Goal: Transaction & Acquisition: Obtain resource

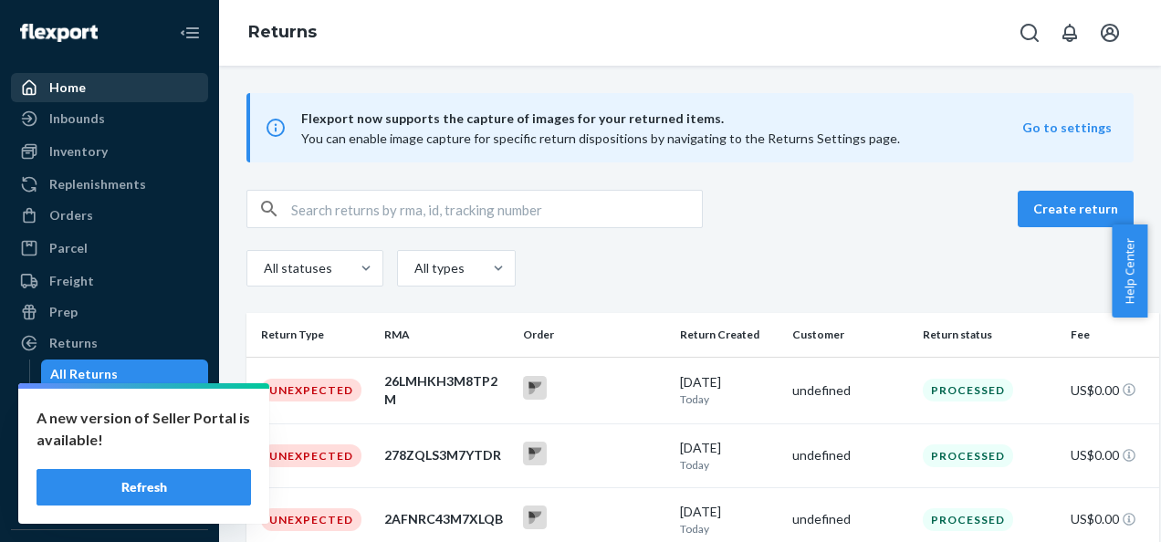
click at [79, 96] on div "Home" at bounding box center [110, 88] width 194 height 26
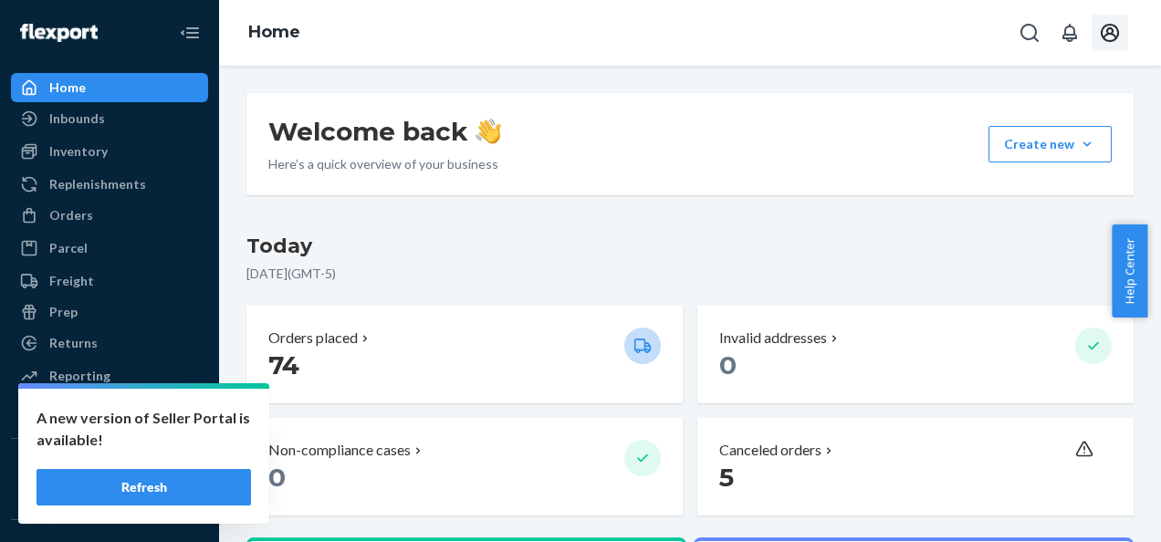
click at [1118, 27] on icon "Open account menu" at bounding box center [1110, 33] width 22 height 22
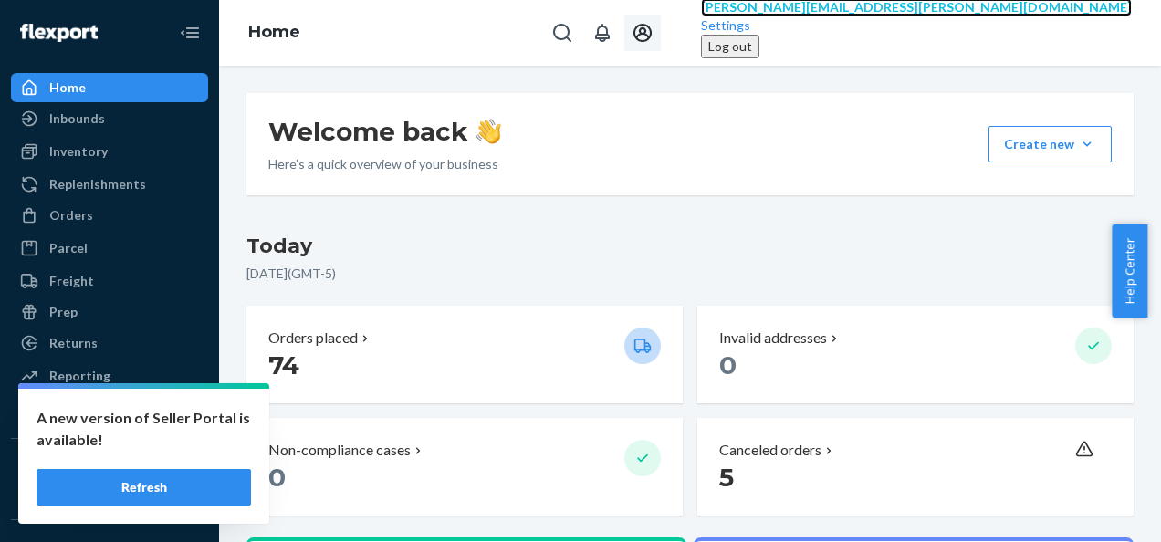
click at [1085, 15] on span "[PERSON_NAME][EMAIL_ADDRESS][PERSON_NAME][DOMAIN_NAME]" at bounding box center [916, 7] width 431 height 16
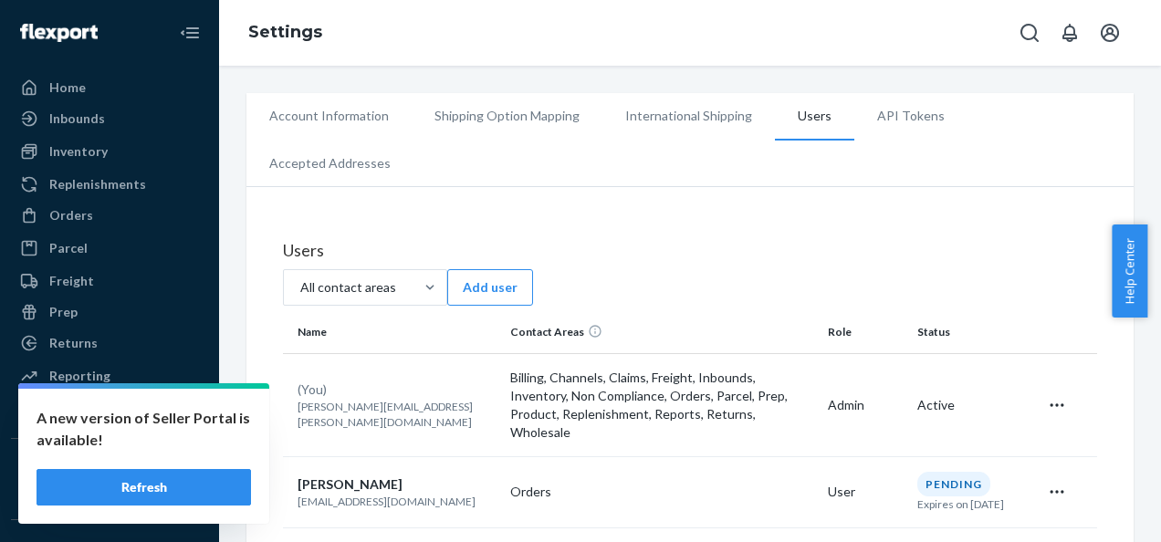
drag, startPoint x: 174, startPoint y: 488, endPoint x: 263, endPoint y: 422, distance: 110.3
click at [175, 488] on button "Refresh" at bounding box center [144, 487] width 215 height 37
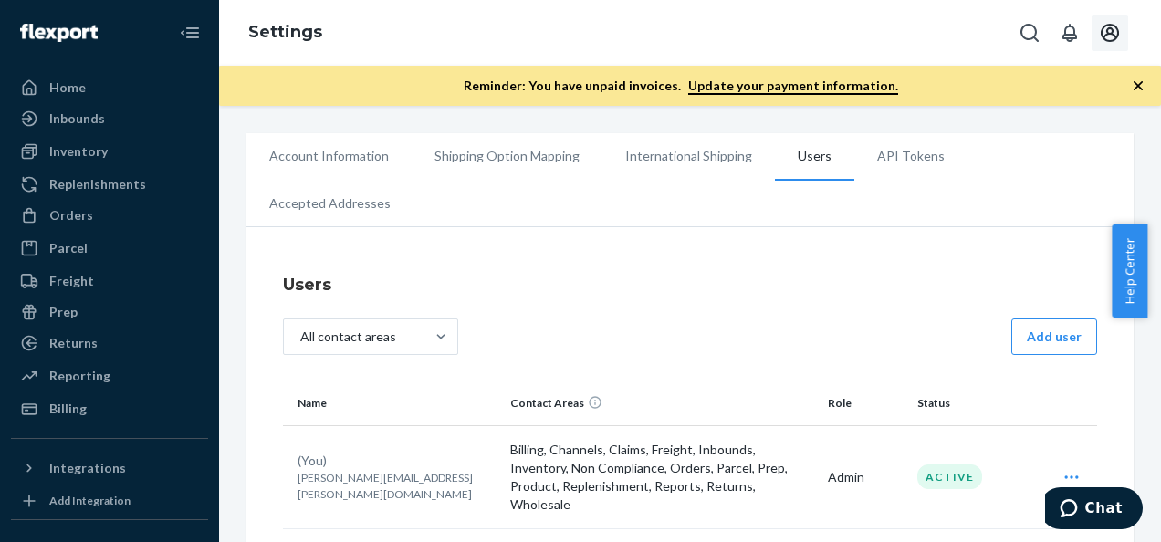
click at [1132, 81] on icon "button" at bounding box center [1138, 86] width 18 height 18
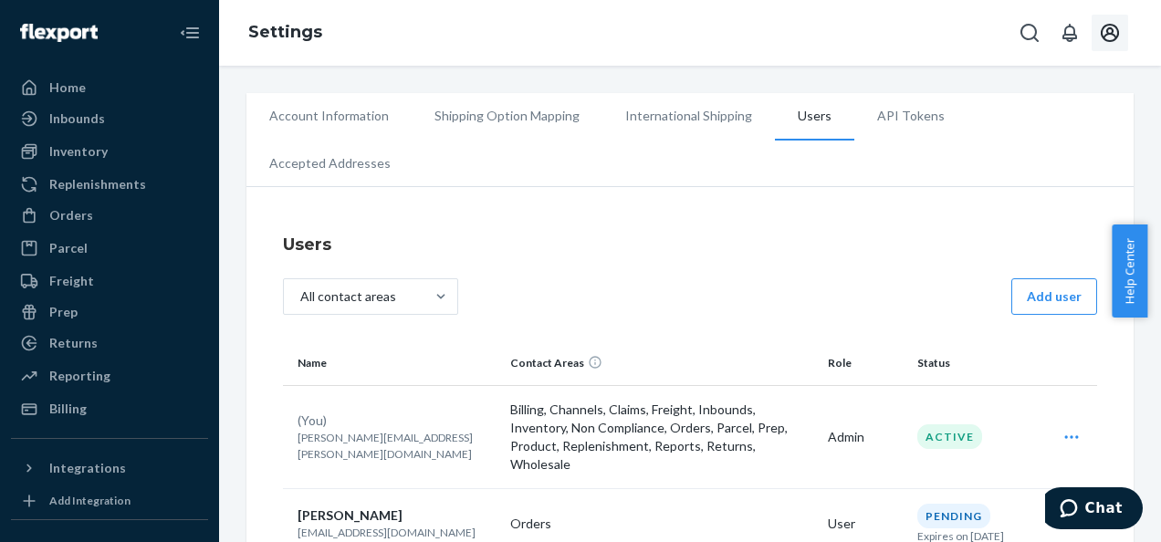
click at [1115, 25] on icon "Open account menu" at bounding box center [1110, 33] width 22 height 22
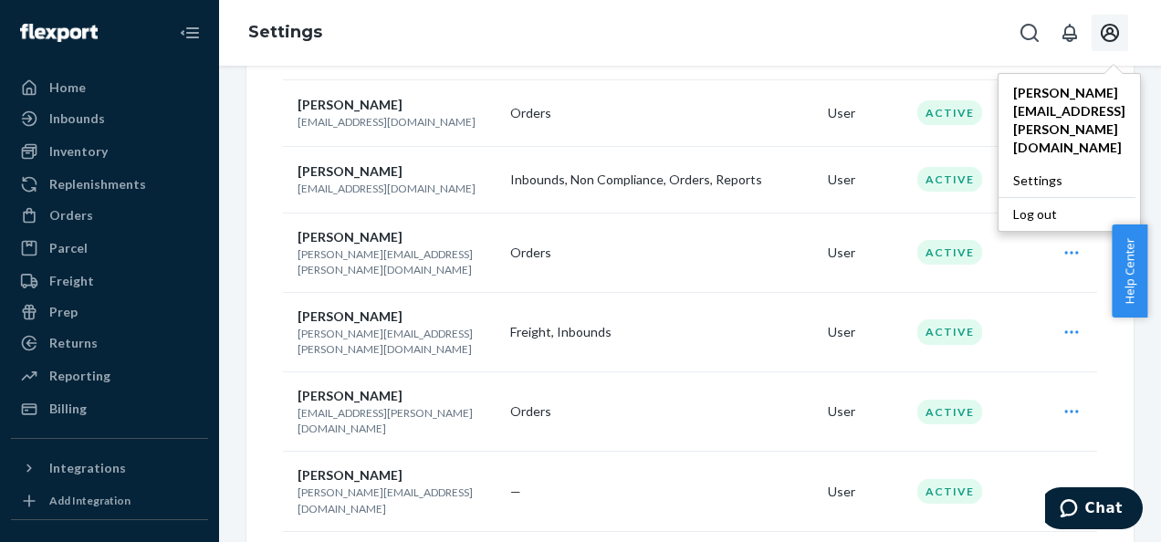
scroll to position [835, 0]
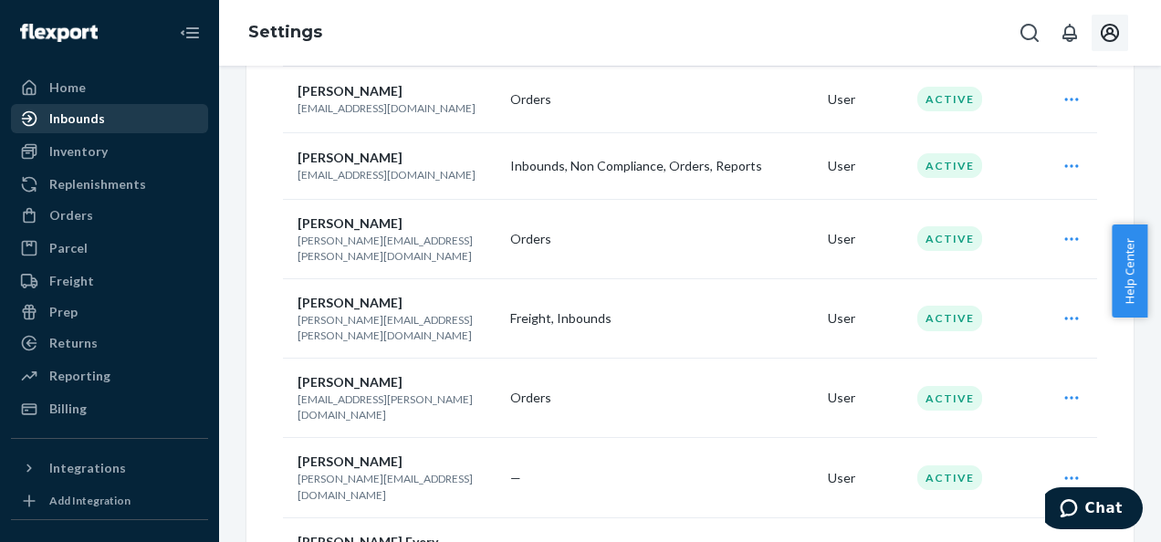
click at [66, 113] on div "Inbounds" at bounding box center [77, 119] width 56 height 18
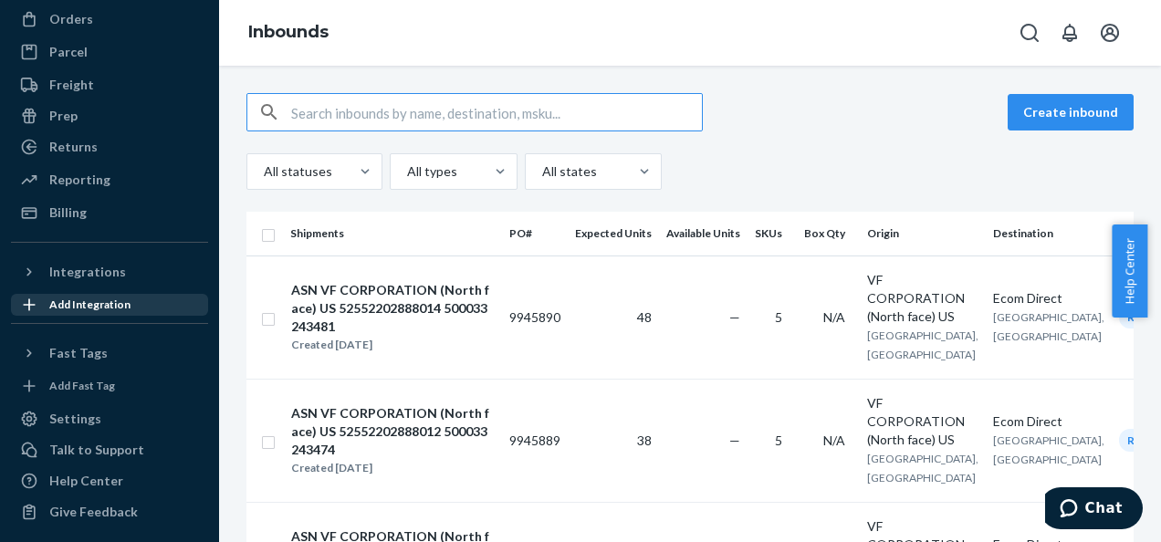
scroll to position [262, 0]
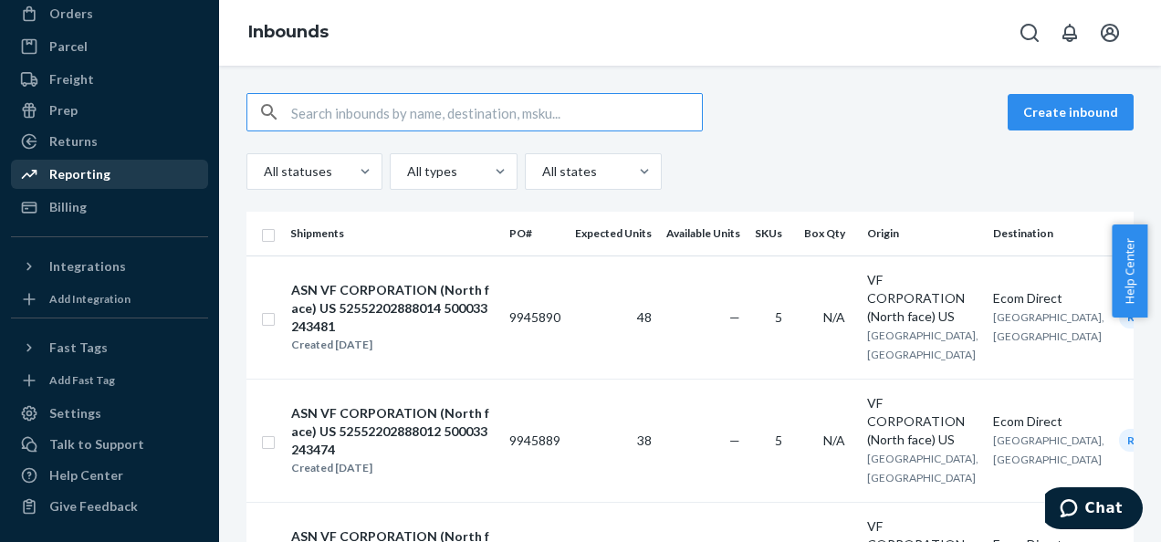
click at [89, 170] on div "Reporting" at bounding box center [79, 174] width 61 height 18
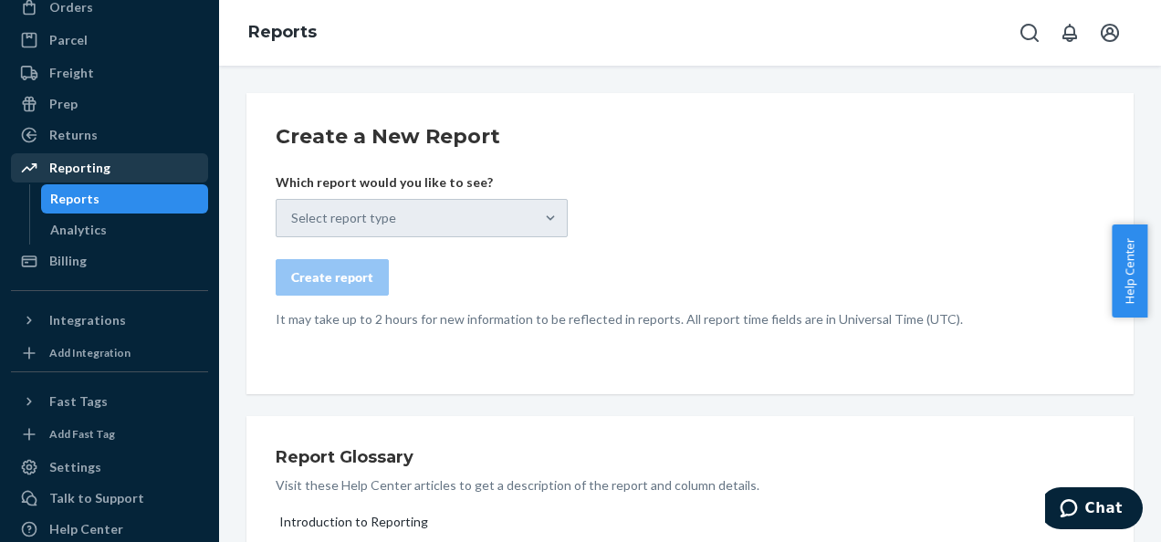
scroll to position [202, 0]
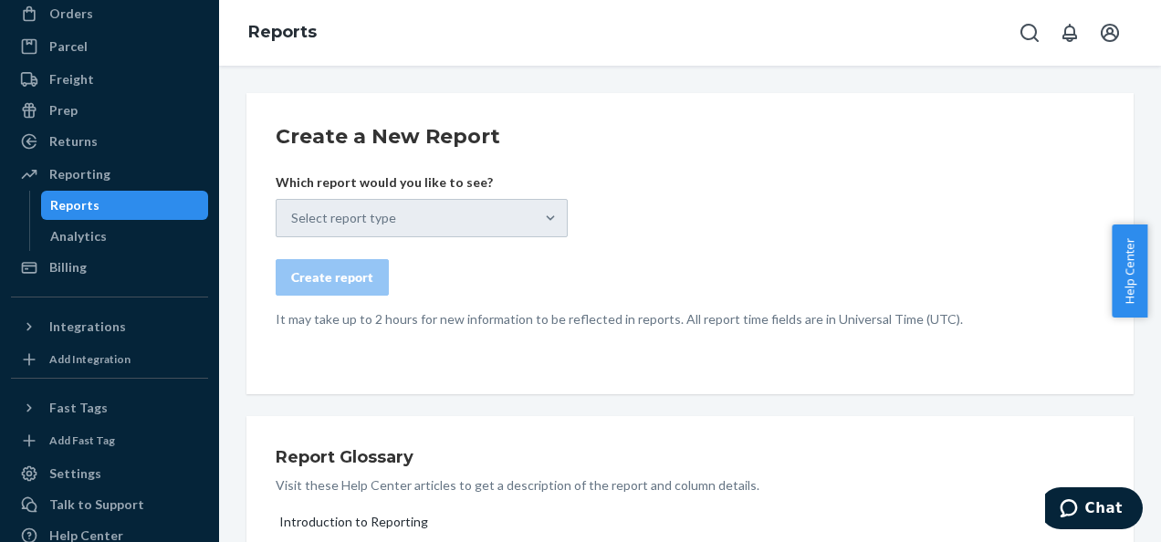
click at [549, 221] on div "Select report type" at bounding box center [422, 218] width 292 height 38
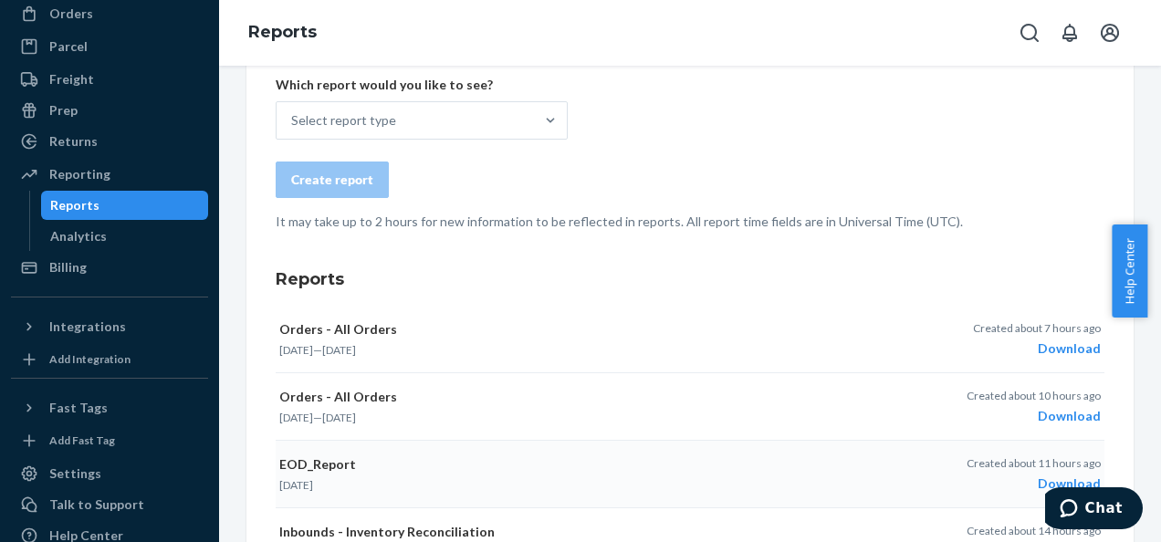
scroll to position [0, 0]
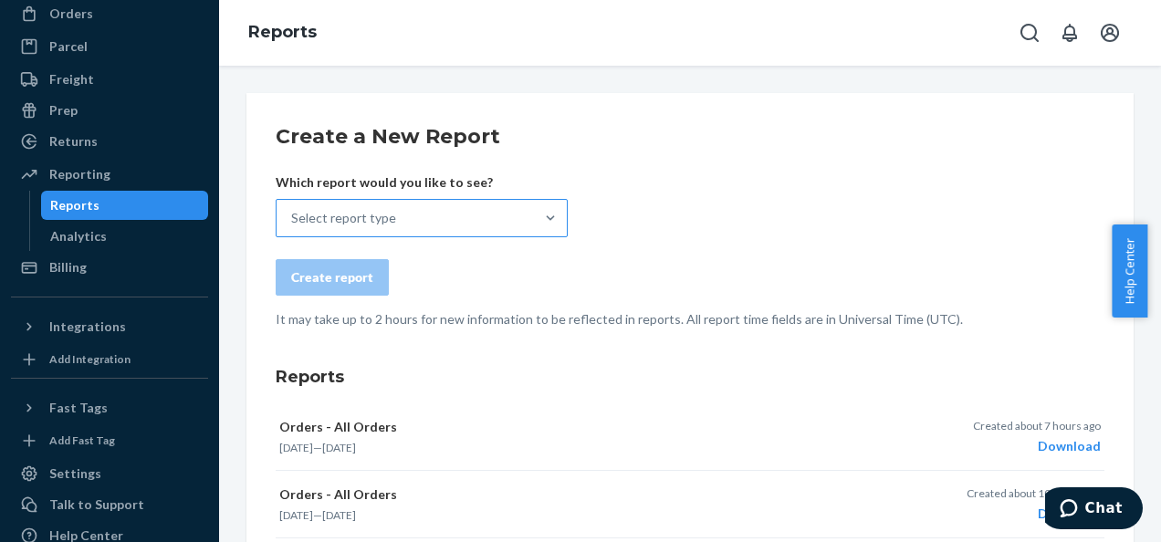
click at [550, 206] on div at bounding box center [550, 218] width 33 height 37
click at [293, 209] on input "Select report type" at bounding box center [292, 218] width 2 height 18
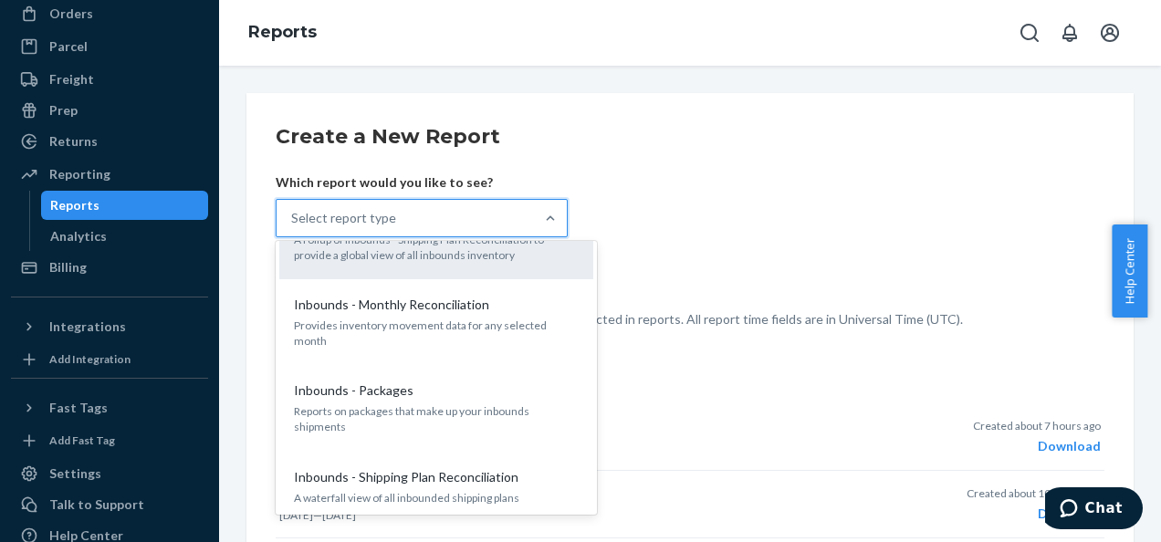
scroll to position [365, 0]
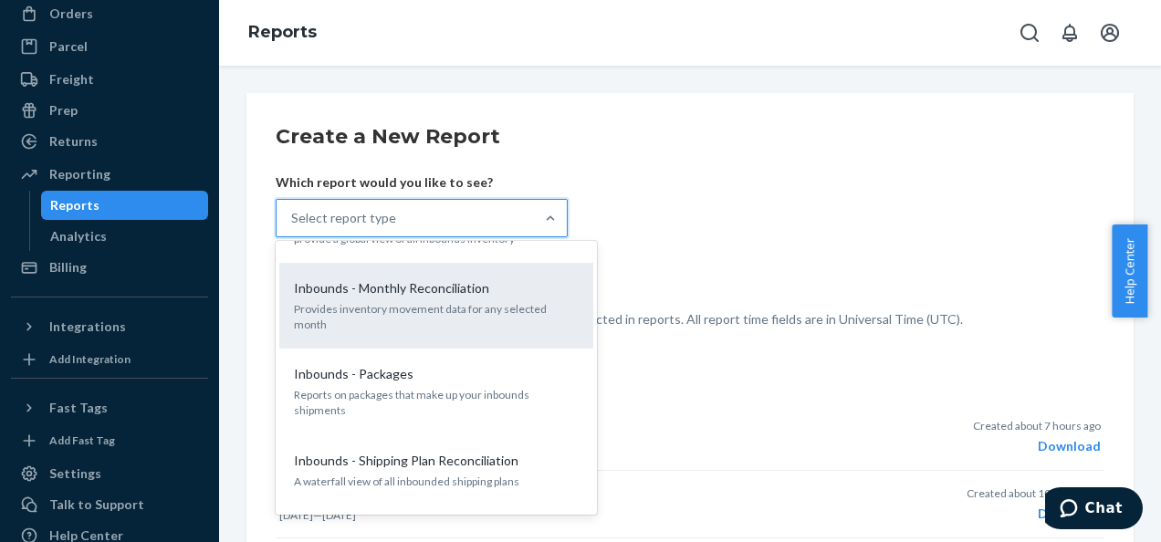
click at [447, 297] on div "Inbounds - Monthly Reconciliation Provides inventory movement data for any sele…" at bounding box center [436, 305] width 292 height 71
click at [293, 227] on input "option Inbounds - Monthly Reconciliation focused, 6 of 26. 26 results available…" at bounding box center [292, 218] width 2 height 18
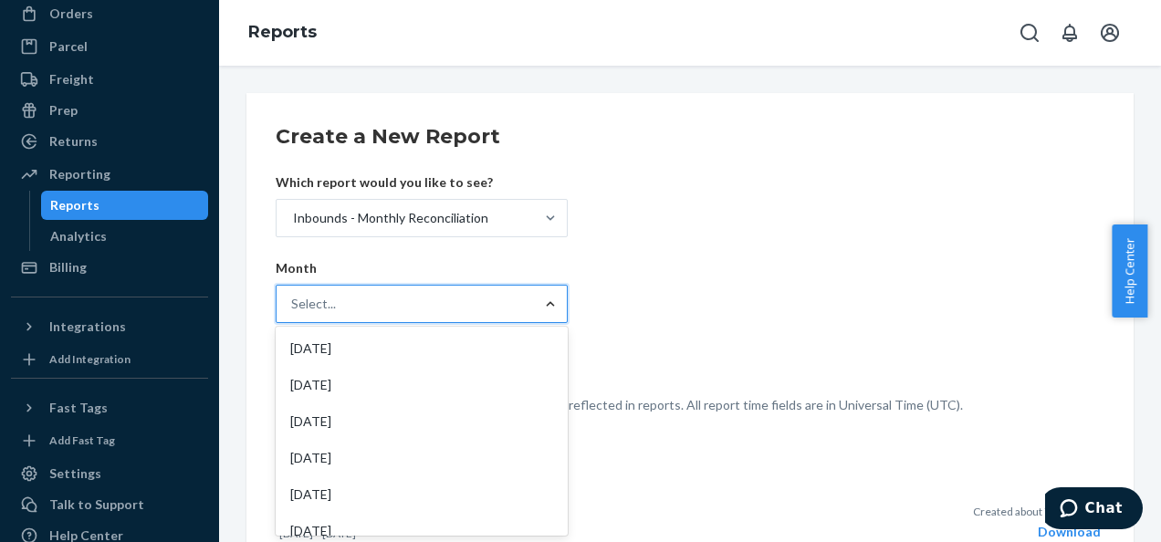
click at [562, 299] on div at bounding box center [550, 304] width 33 height 18
click at [293, 299] on input "option [DATE] focused, 1 of 56. 56 results available. Use Up and Down to choose…" at bounding box center [292, 304] width 2 height 18
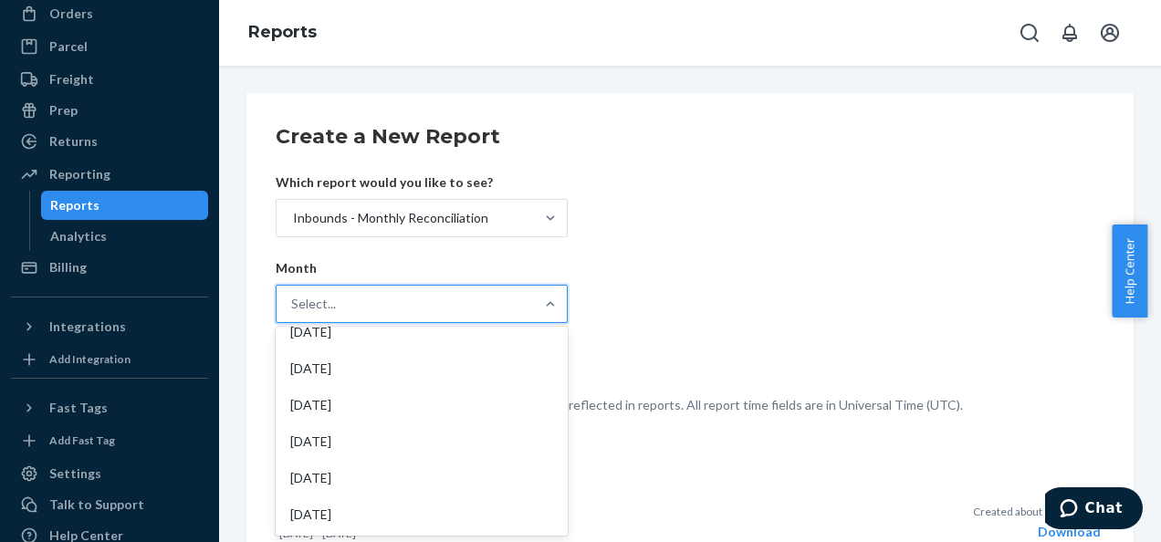
scroll to position [0, 0]
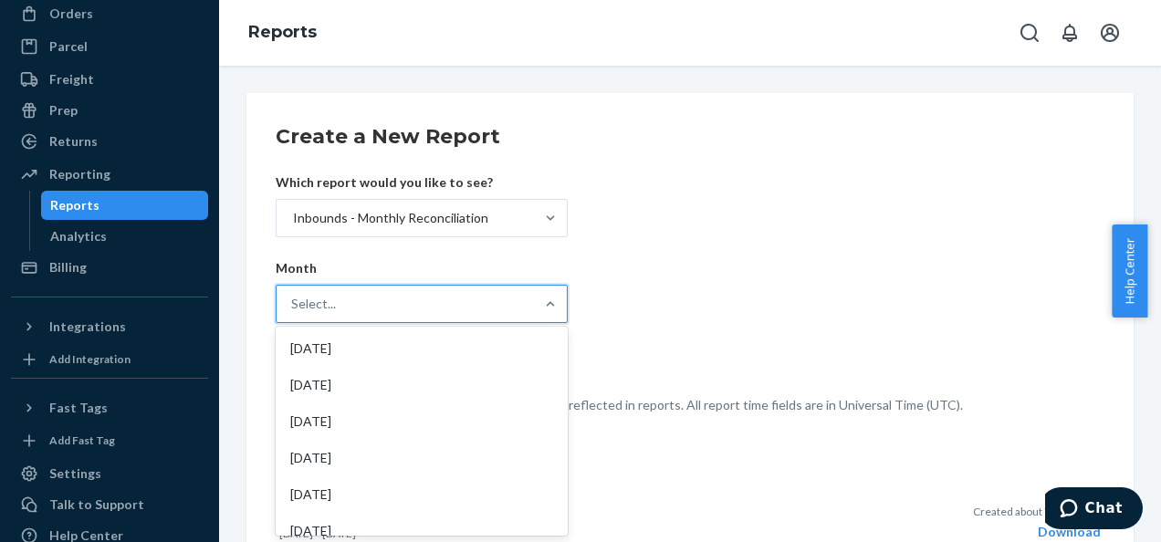
click at [811, 319] on form "Create a New Report Which report would you like to see? Inbounds - Monthly Reco…" at bounding box center [690, 268] width 829 height 292
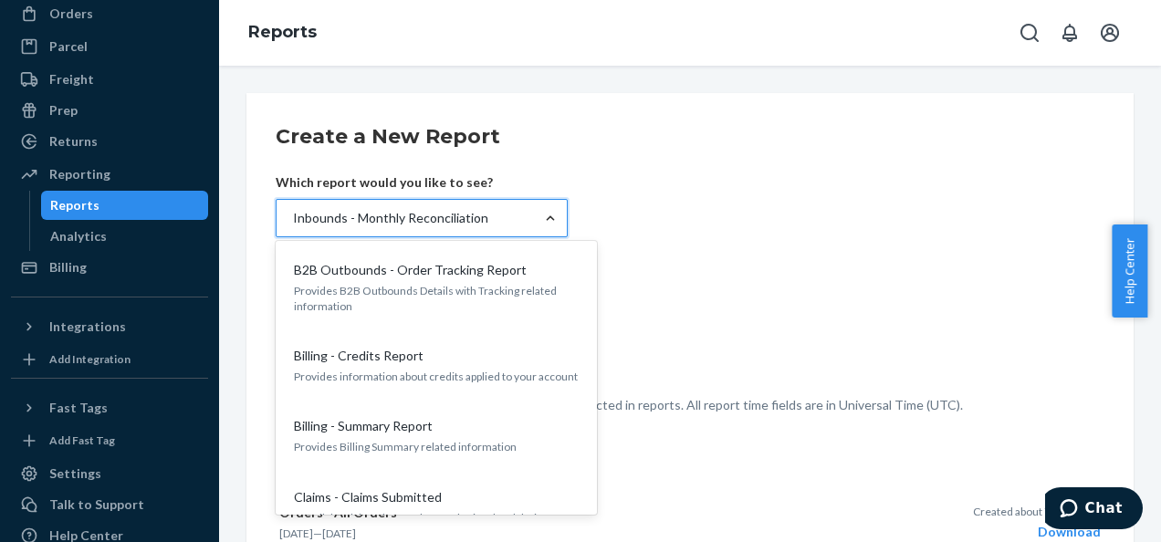
scroll to position [206, 0]
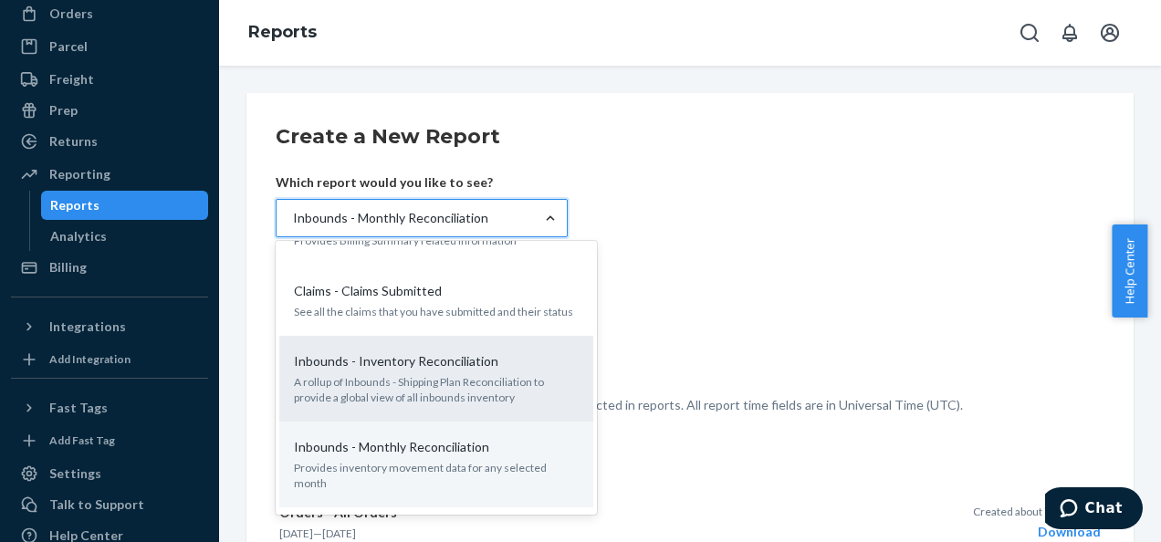
click at [471, 374] on p "A rollup of Inbounds - Shipping Plan Reconciliation to provide a global view of…" at bounding box center [436, 389] width 285 height 31
click at [293, 227] on input "option Inbounds - Monthly Reconciliation, selected. option Inbounds - Inventory…" at bounding box center [292, 218] width 2 height 18
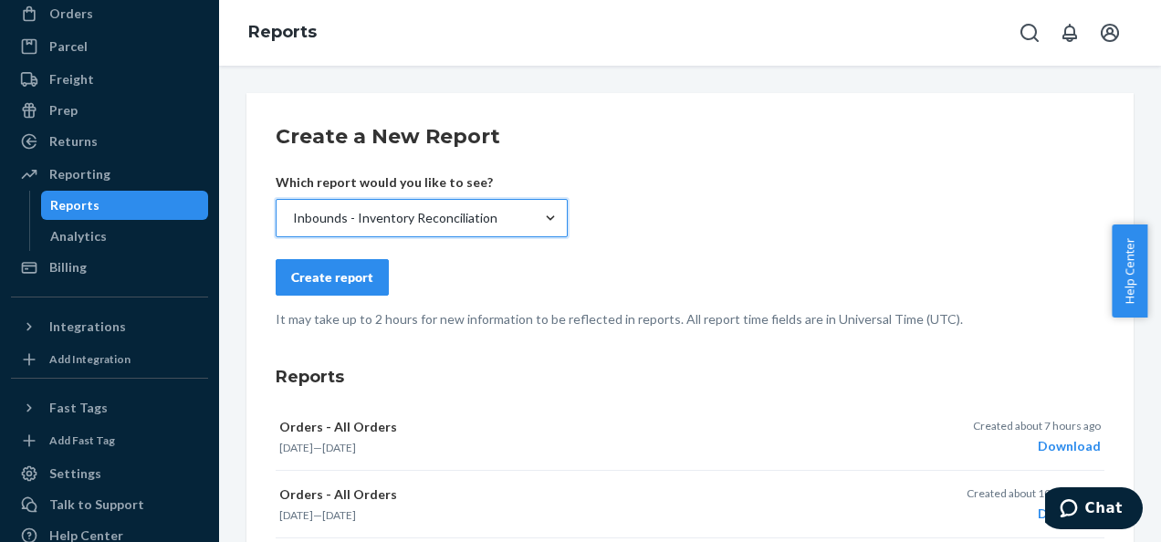
click at [335, 278] on div "Create report" at bounding box center [332, 277] width 82 height 18
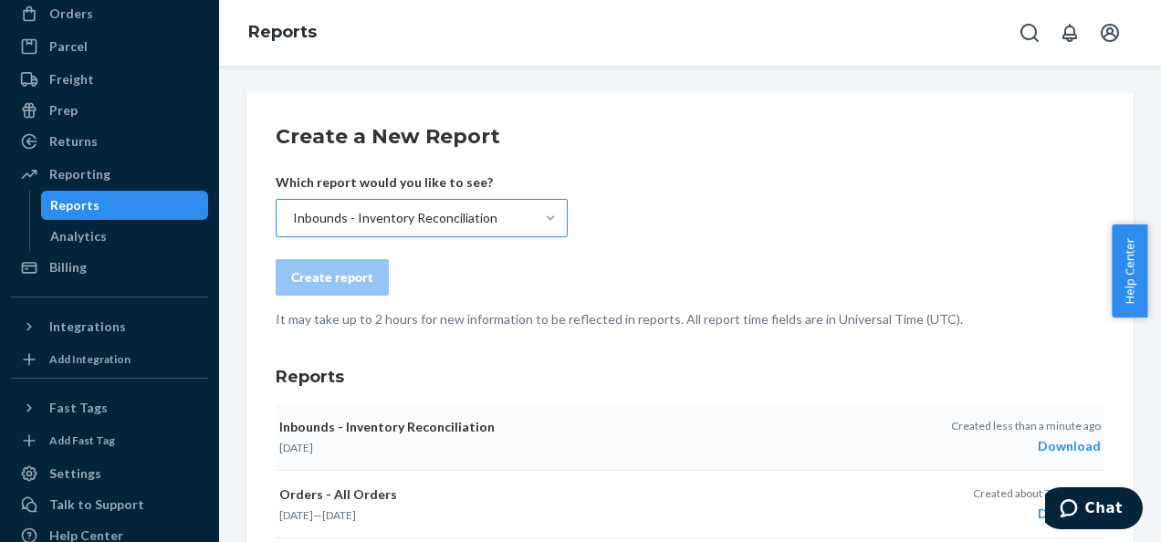
click at [1063, 446] on div "Download" at bounding box center [1026, 446] width 150 height 18
click at [666, 70] on div "Create a New Report Which report would you like to see? Inbounds - Inventory Re…" at bounding box center [690, 304] width 942 height 477
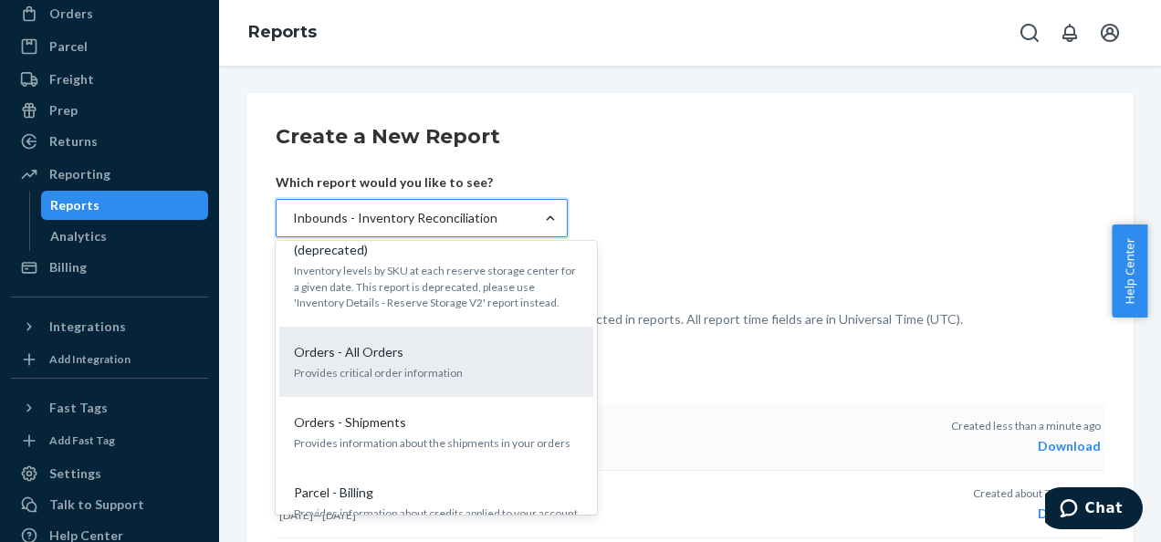
scroll to position [1004, 0]
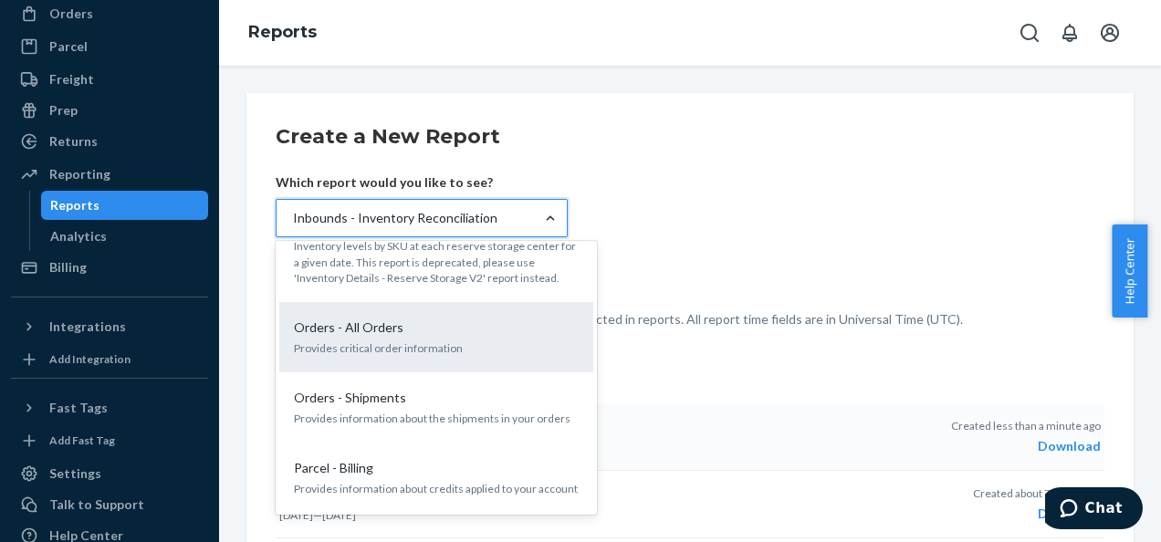
click at [408, 310] on div "Orders - All Orders Provides critical order information" at bounding box center [436, 338] width 292 height 56
click at [293, 227] on input "option Inbounds - Inventory Reconciliation, selected. option Orders - All Order…" at bounding box center [292, 218] width 2 height 18
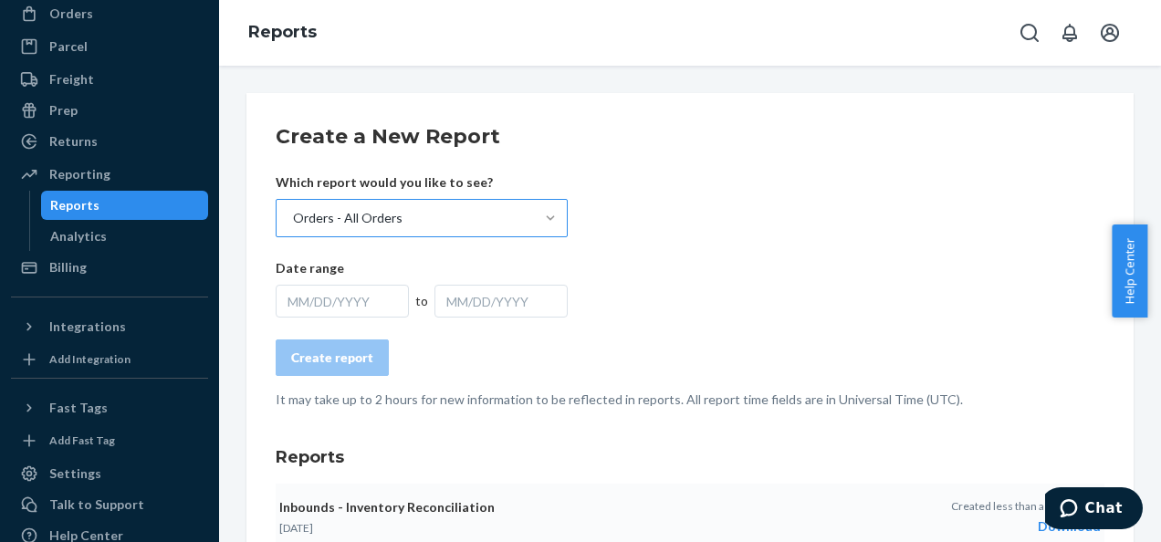
click at [347, 304] on div "MM/DD/YYYY" at bounding box center [342, 301] width 133 height 33
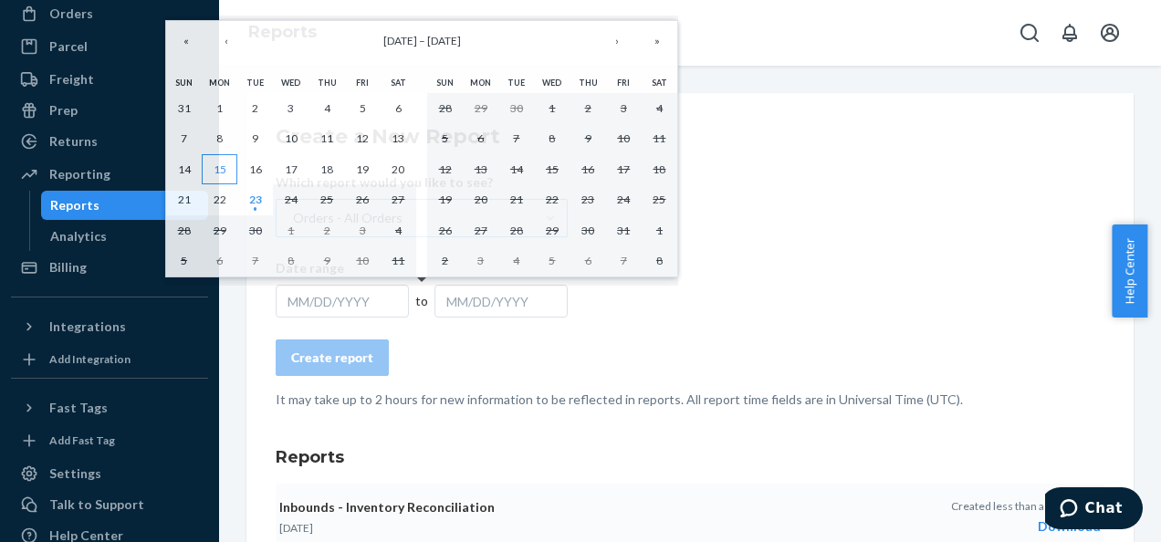
click at [215, 172] on abbr "15" at bounding box center [220, 170] width 13 height 14
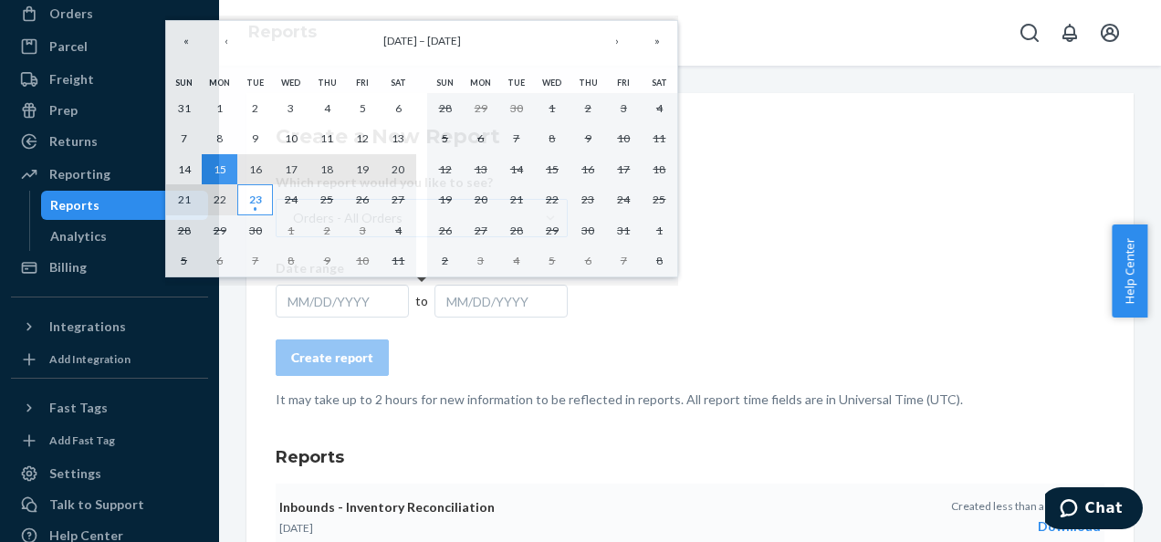
click at [263, 196] on button "23" at bounding box center [255, 199] width 36 height 31
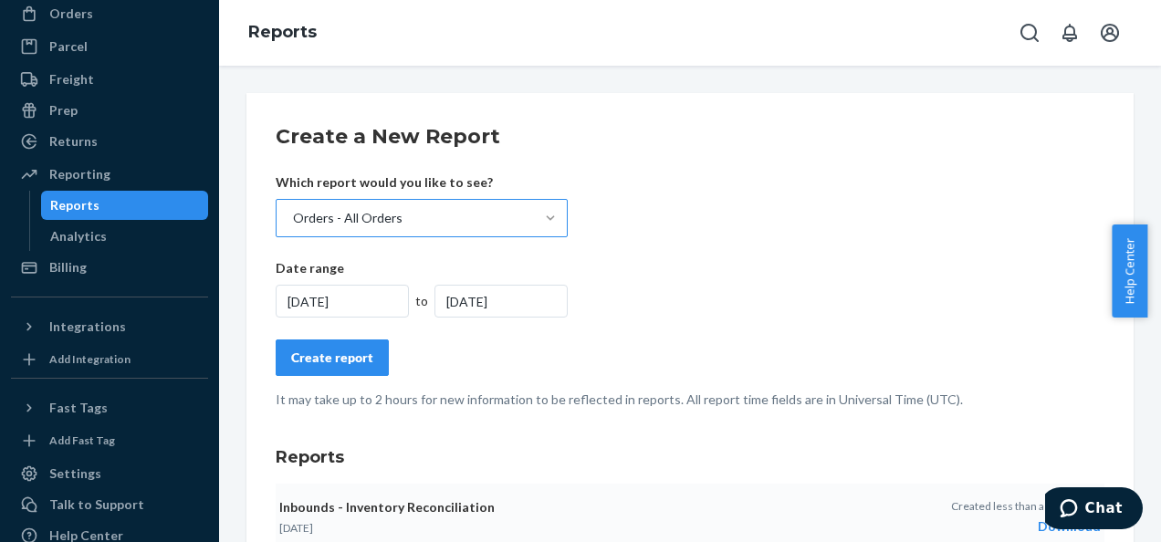
click at [347, 345] on button "Create report" at bounding box center [332, 358] width 113 height 37
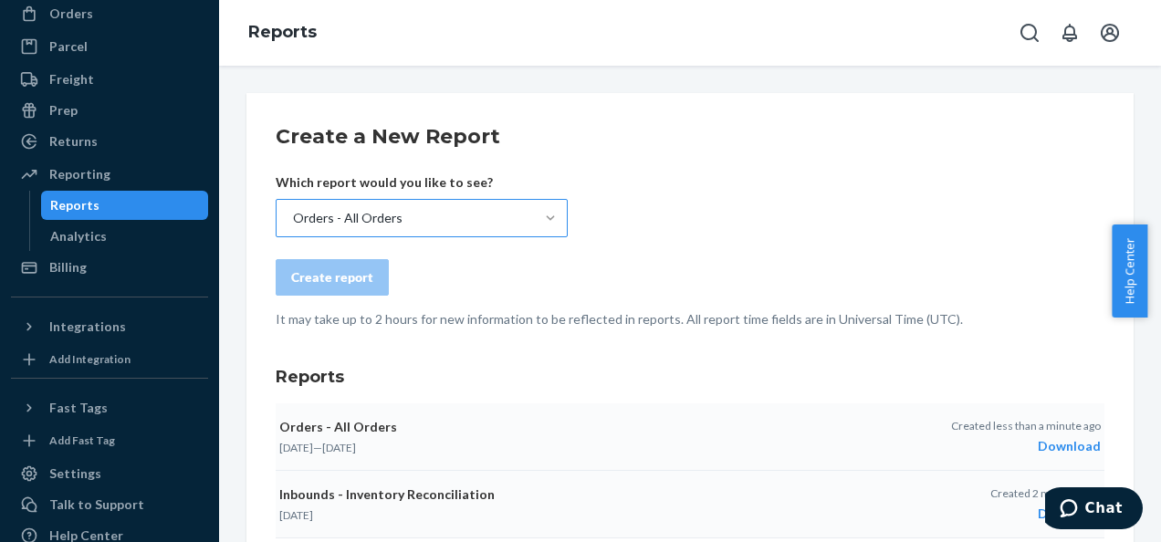
click at [1045, 448] on div "Download" at bounding box center [1026, 446] width 150 height 18
